Goal: Task Accomplishment & Management: Manage account settings

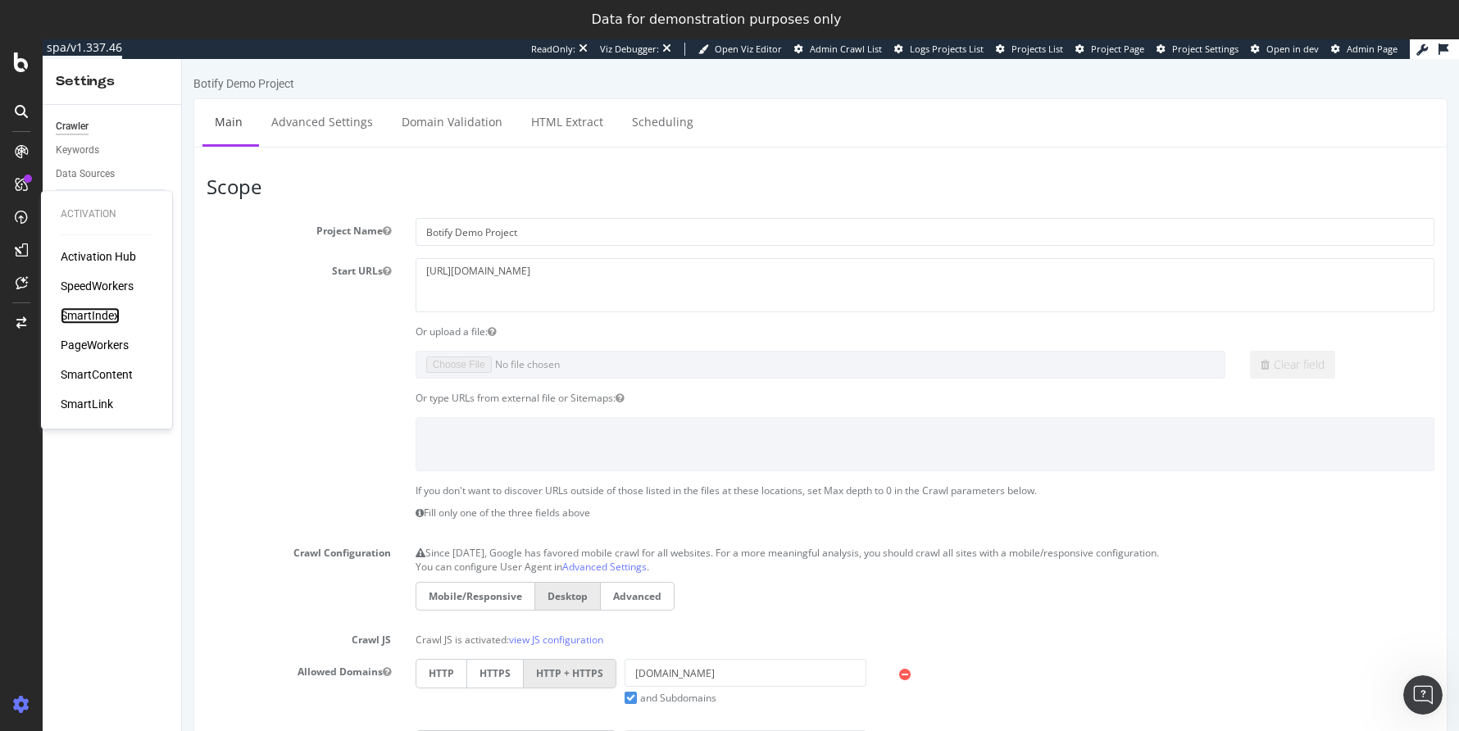
click at [105, 318] on div "SmartIndex" at bounding box center [90, 315] width 59 height 16
